Goal: Check status

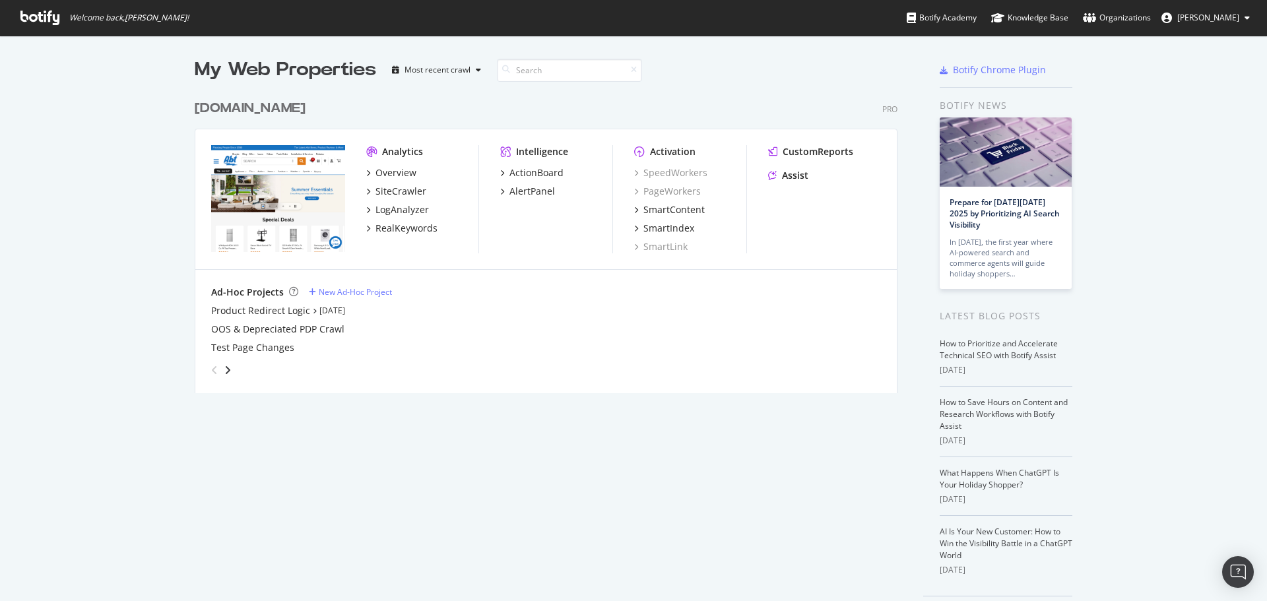
click at [1114, 73] on div "My Web Properties Most recent crawl abt.com Pro Analytics Overview SiteCrawler …" at bounding box center [633, 341] width 1267 height 610
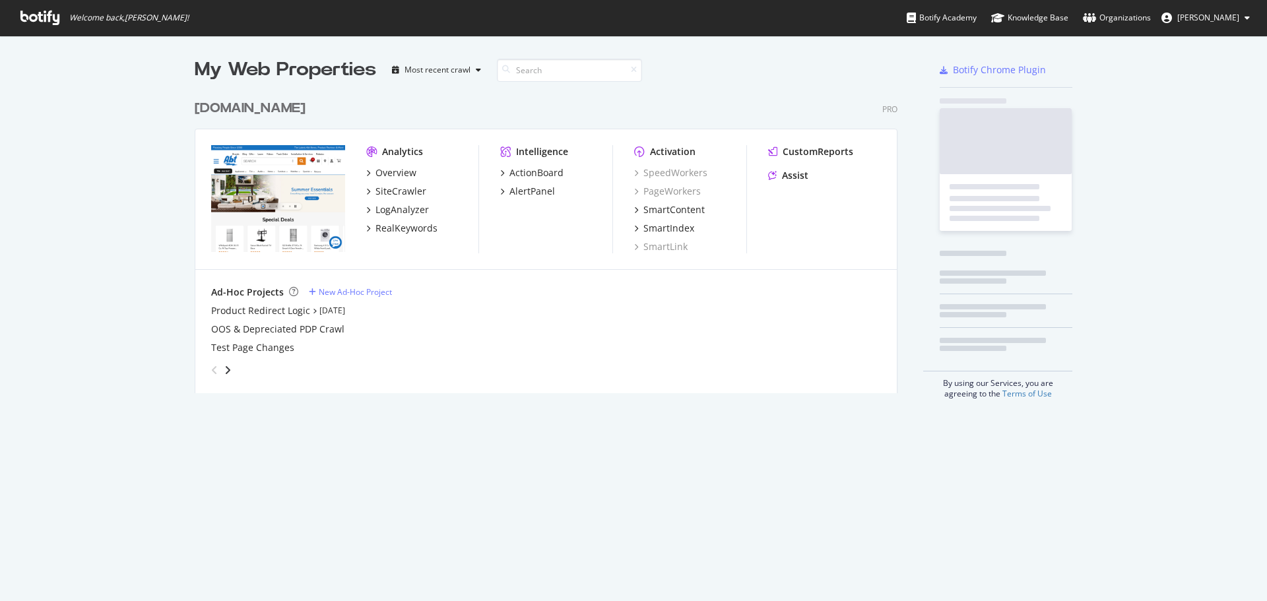
scroll to position [300, 704]
